Goal: Information Seeking & Learning: Learn about a topic

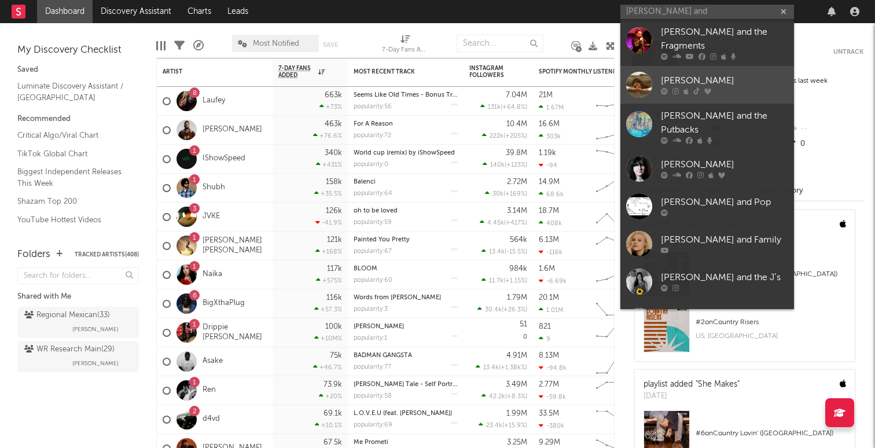
type input "[PERSON_NAME] and"
click at [720, 74] on div "[PERSON_NAME]" at bounding box center [724, 81] width 127 height 14
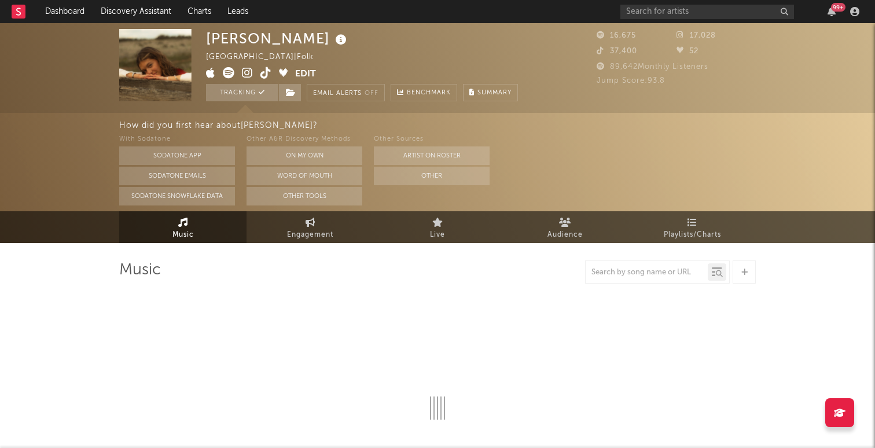
select select "6m"
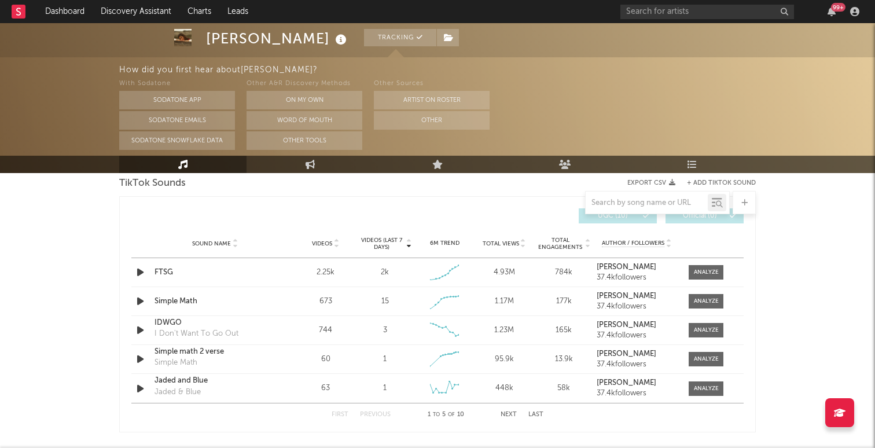
scroll to position [792, 0]
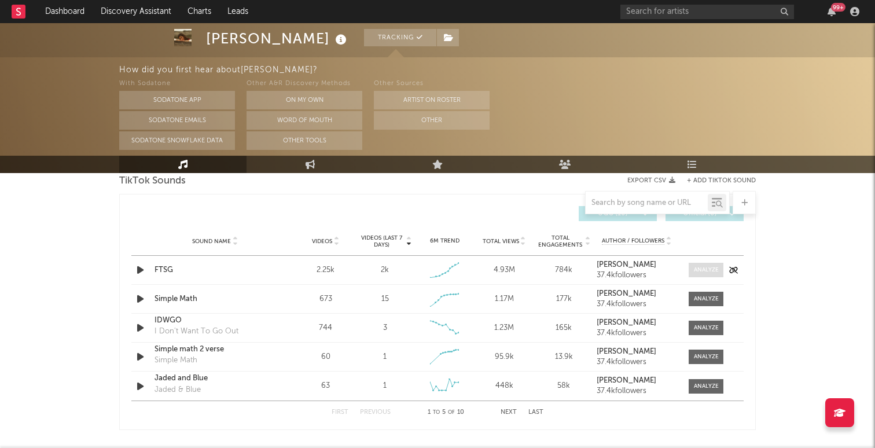
click at [699, 272] on div at bounding box center [706, 270] width 25 height 9
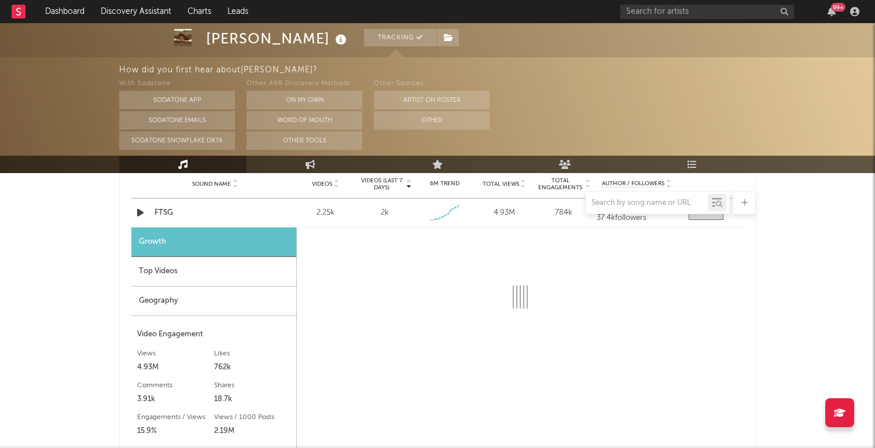
scroll to position [862, 0]
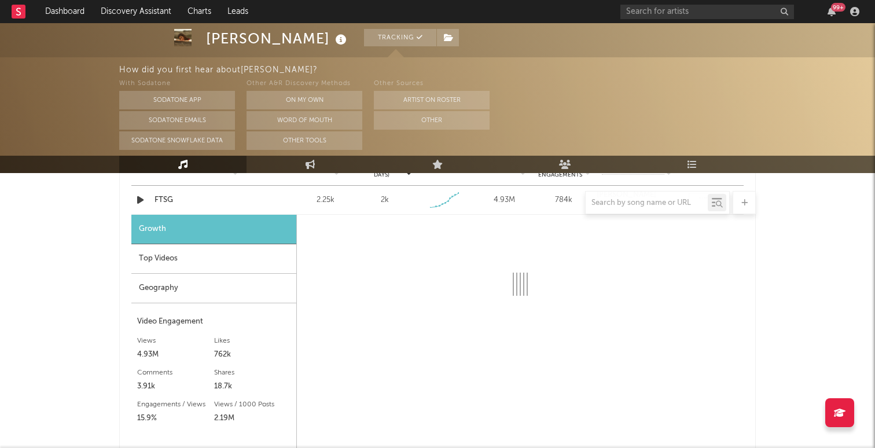
select select "1w"
